Goal: Transaction & Acquisition: Purchase product/service

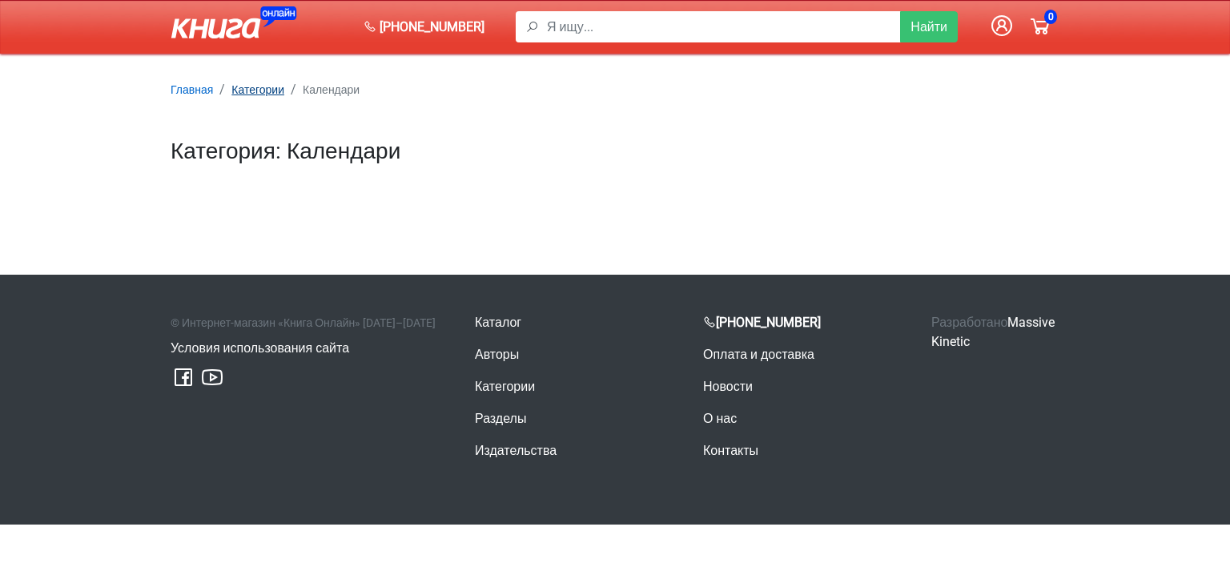
click at [240, 87] on small "Категории" at bounding box center [257, 89] width 53 height 13
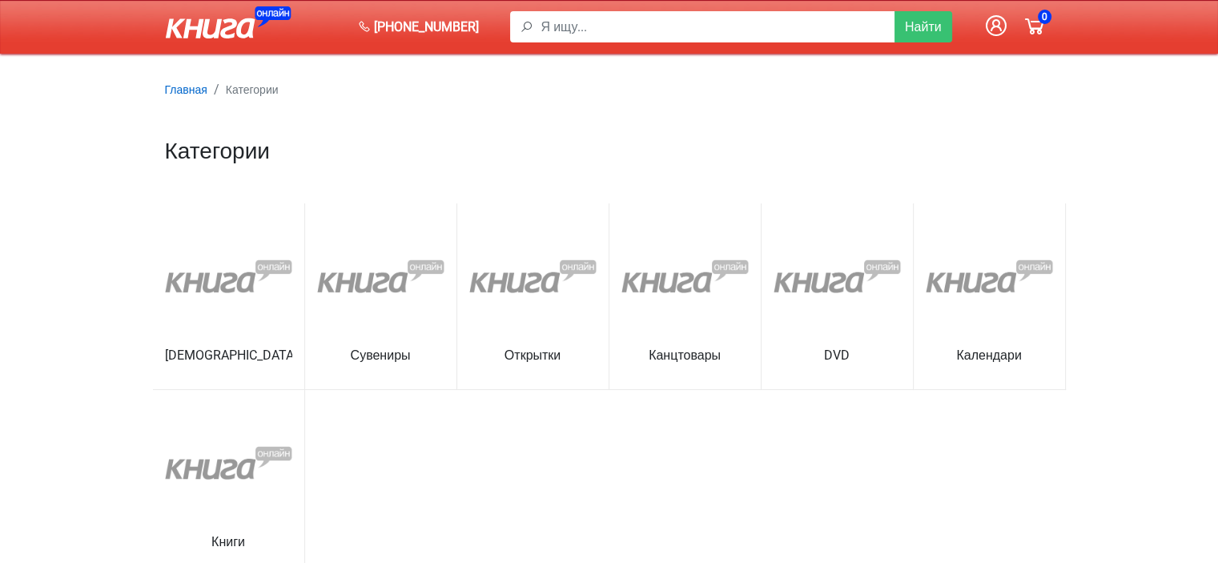
click at [674, 349] on link "Канцтовары" at bounding box center [685, 361] width 127 height 24
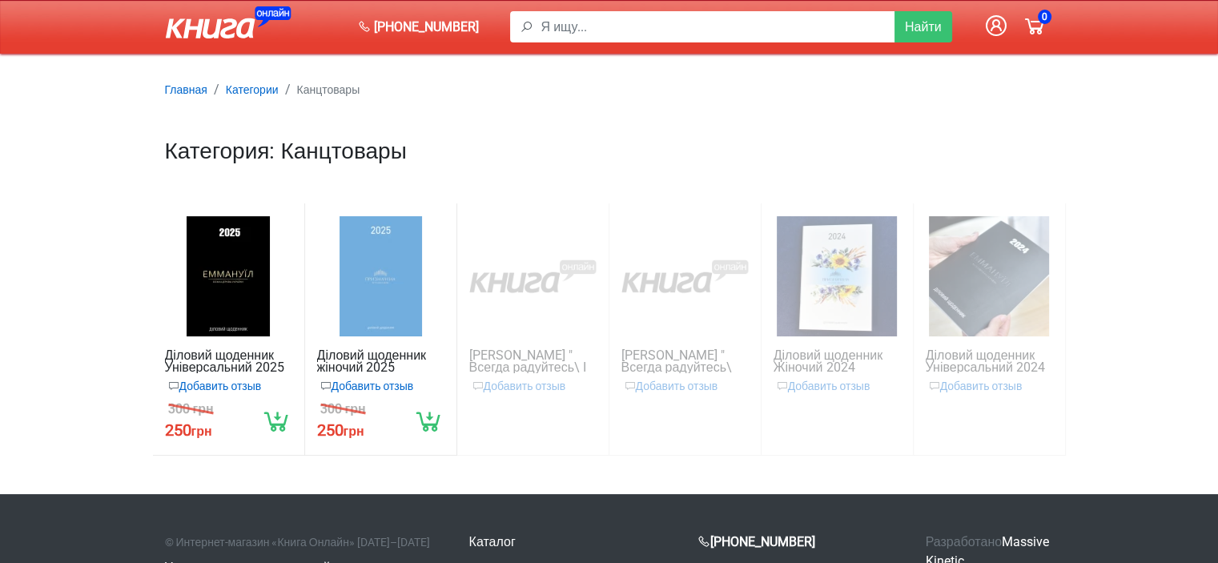
click at [859, 349] on link "Діловий щоденник Жіночий 2024" at bounding box center [837, 361] width 127 height 24
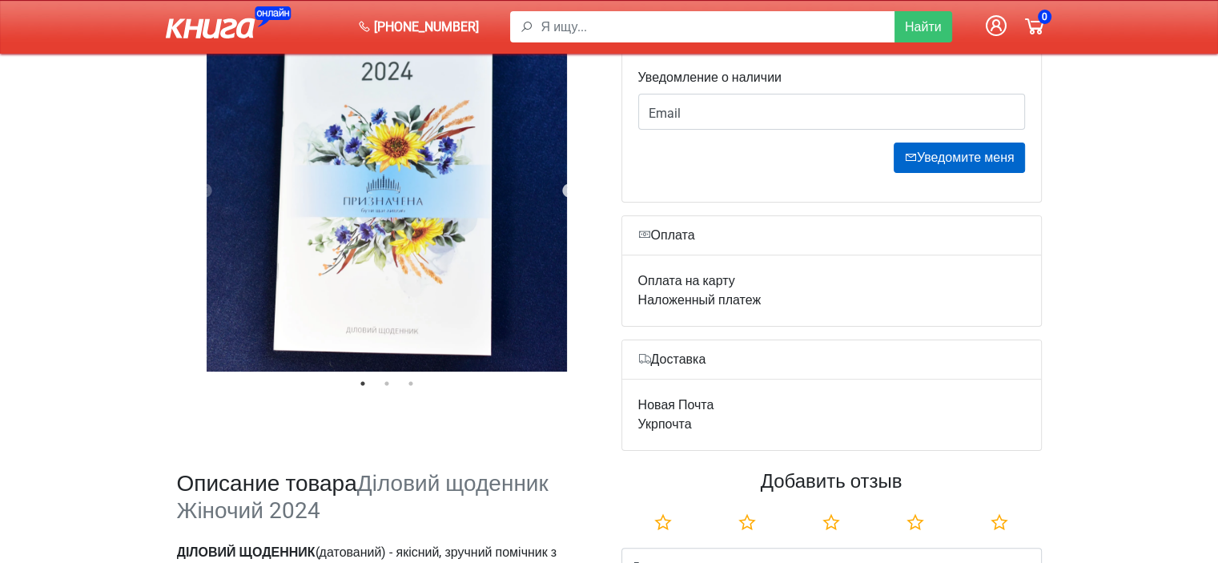
scroll to position [240, 0]
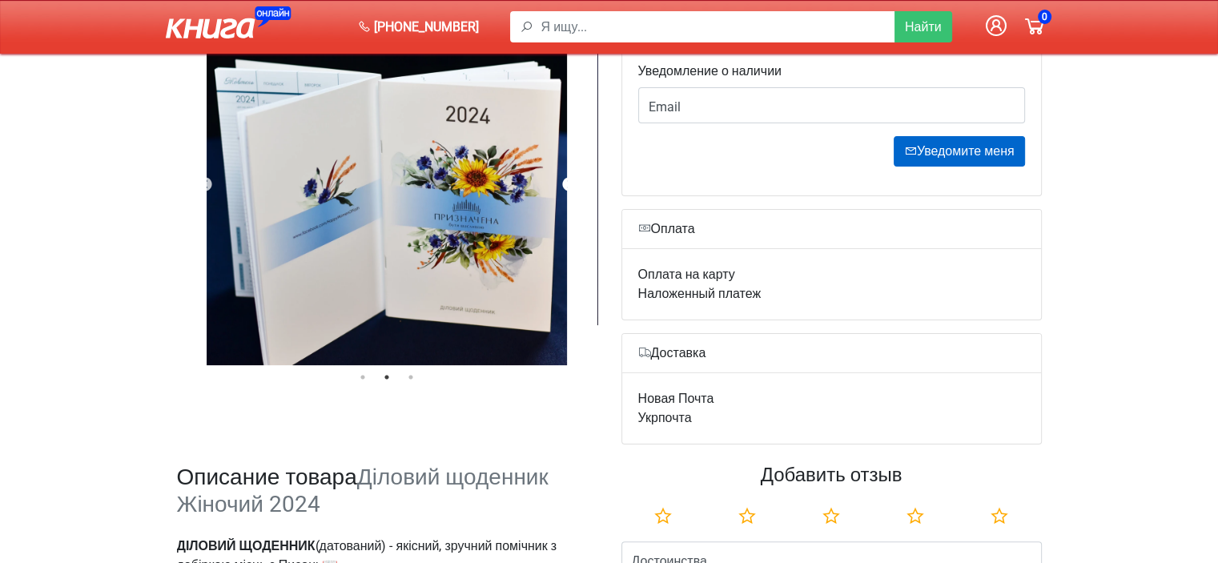
click at [569, 177] on button "Next" at bounding box center [569, 185] width 16 height 16
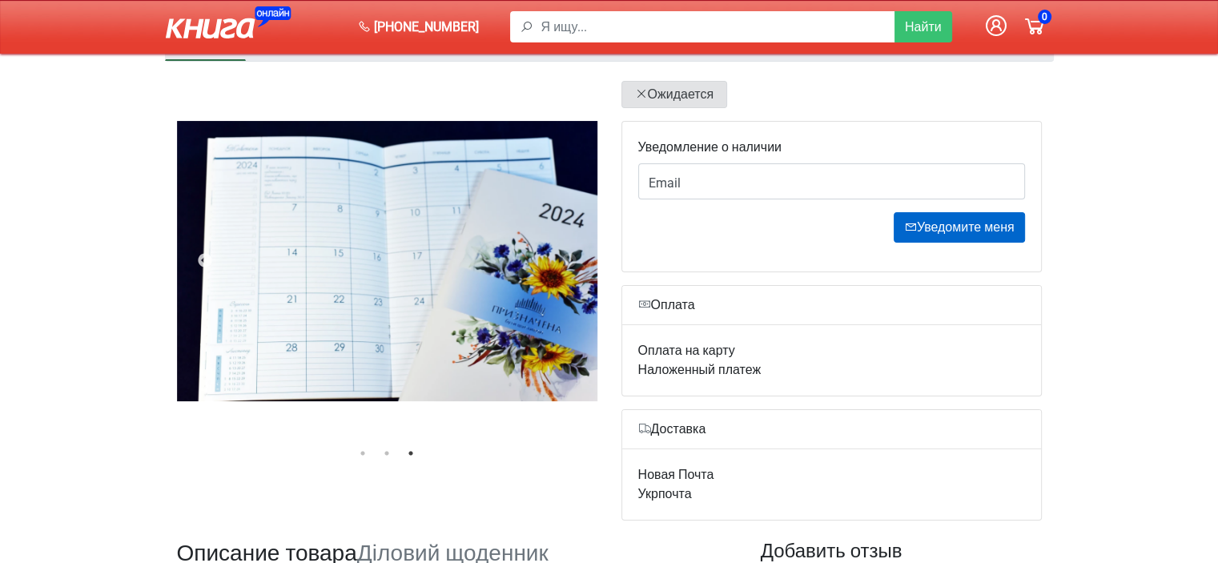
scroll to position [0, 0]
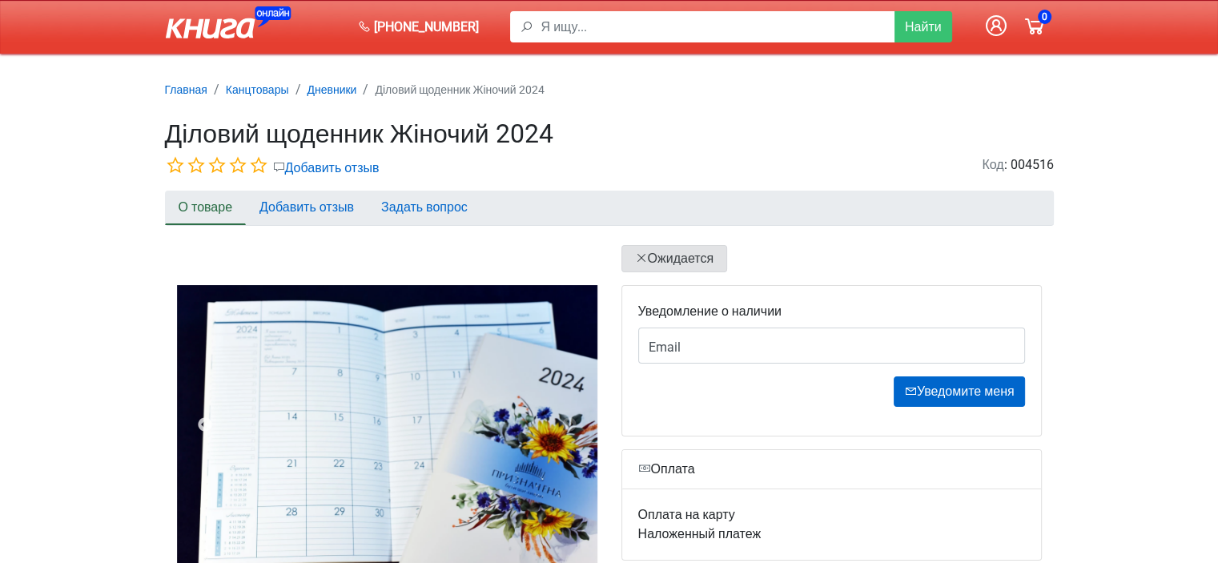
click at [255, 155] on link at bounding box center [258, 164] width 21 height 19
